Goal: Task Accomplishment & Management: Manage account settings

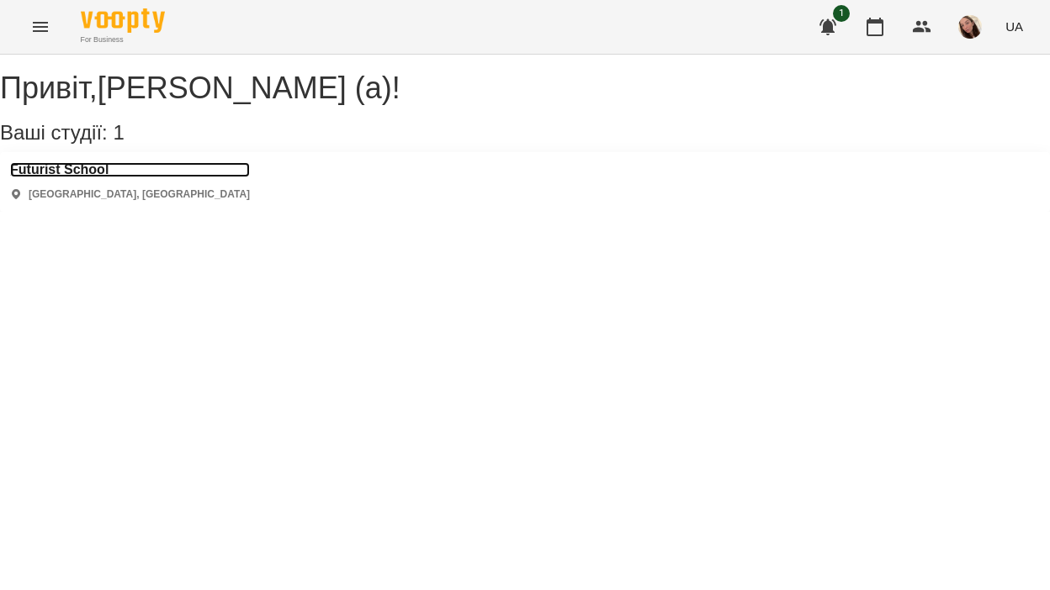
click at [103, 177] on h3 "Futurist School" at bounding box center [130, 169] width 240 height 15
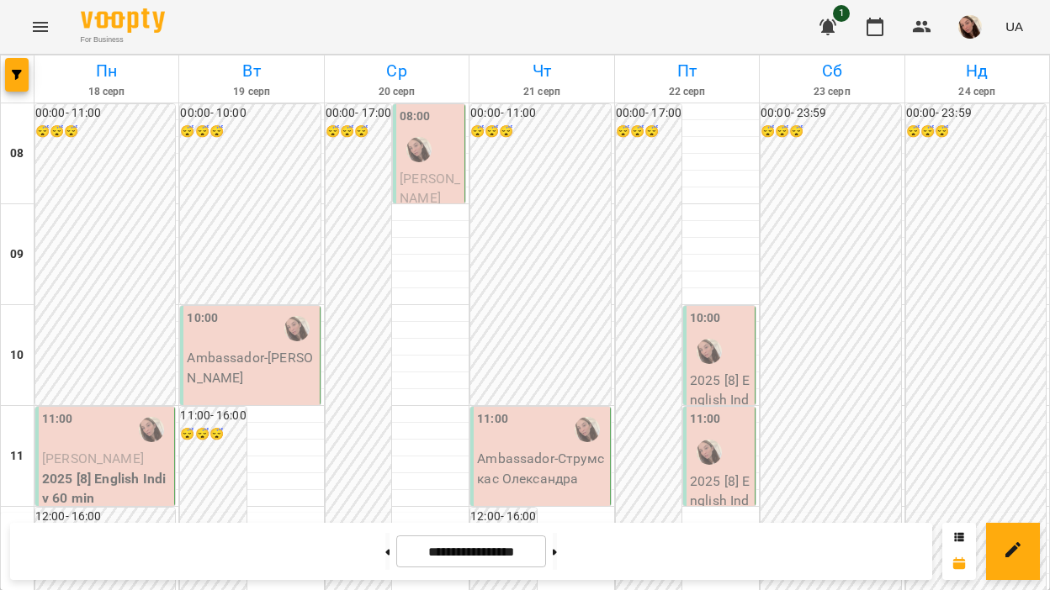
click at [93, 469] on p "[PERSON_NAME]" at bounding box center [106, 459] width 129 height 20
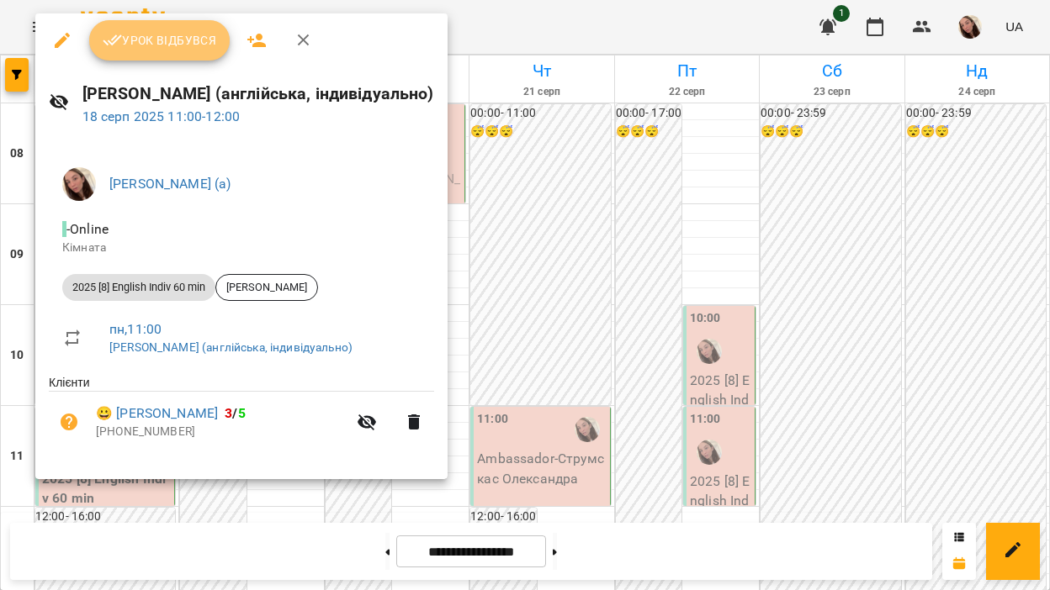
click at [161, 42] on span "Урок відбувся" at bounding box center [160, 40] width 114 height 20
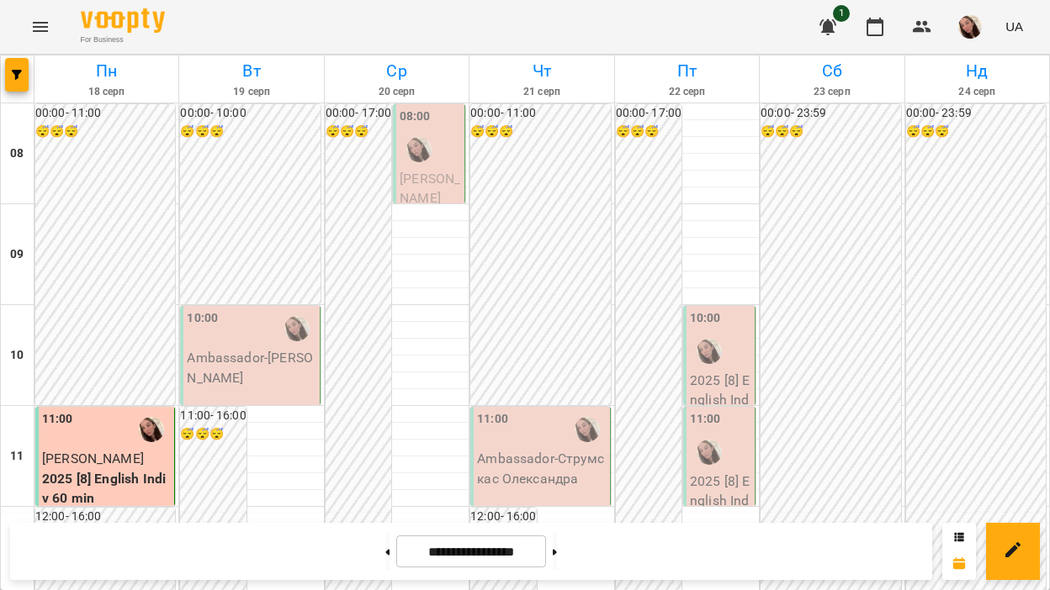
scroll to position [803, 0]
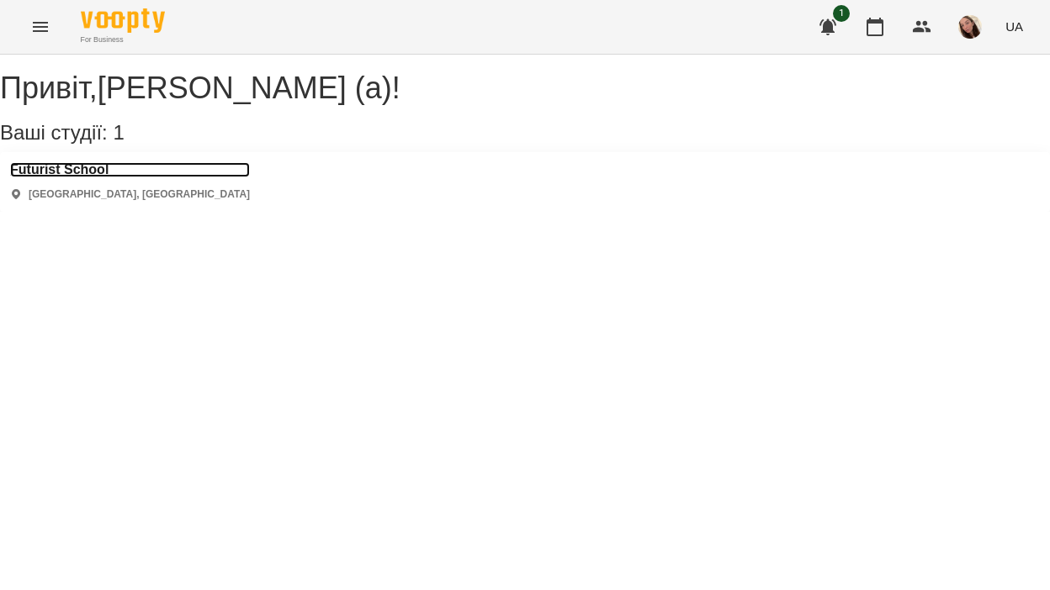
click at [109, 177] on h3 "Futurist School" at bounding box center [130, 169] width 240 height 15
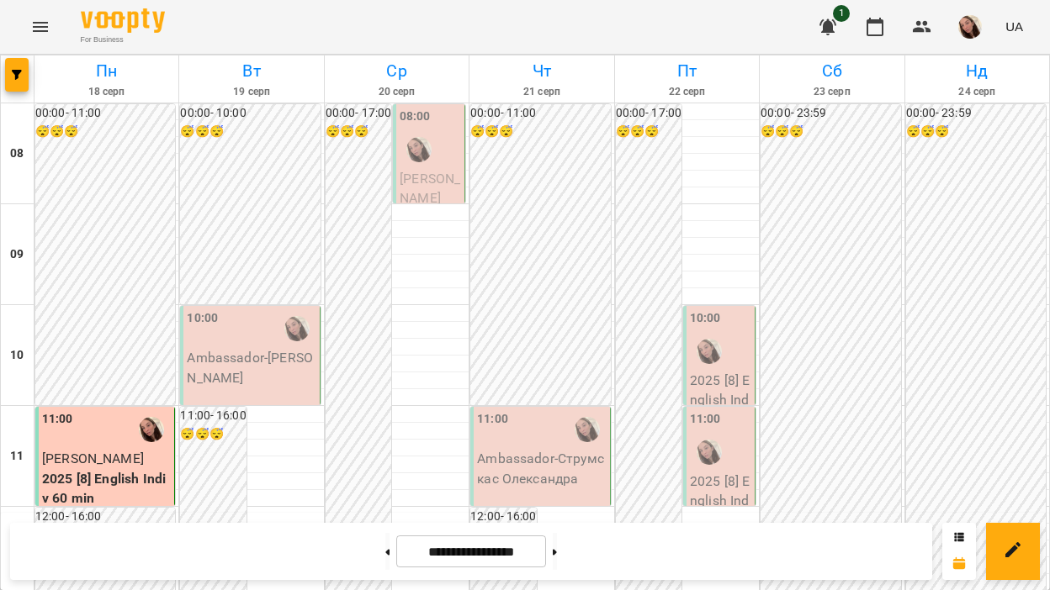
scroll to position [858, 0]
